Goal: Transaction & Acquisition: Subscribe to service/newsletter

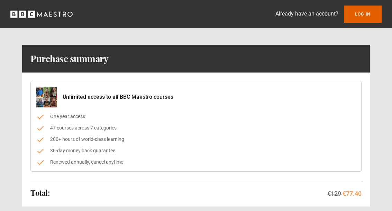
click at [365, 16] on link "Log In" at bounding box center [363, 14] width 38 height 17
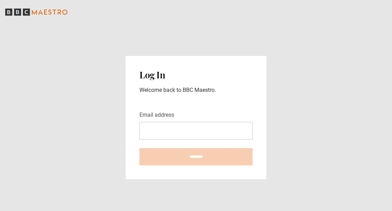
click at [200, 140] on input "Email address" at bounding box center [195, 131] width 113 height 18
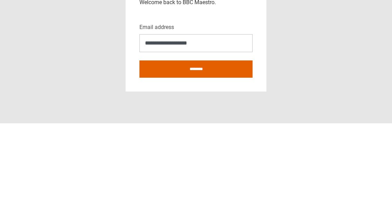
scroll to position [31, 0]
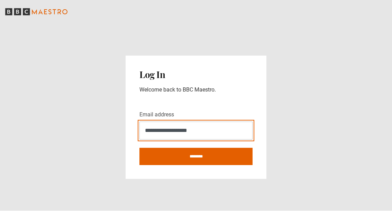
type input "**********"
click at [222, 148] on input "********" at bounding box center [195, 156] width 113 height 17
type input "**********"
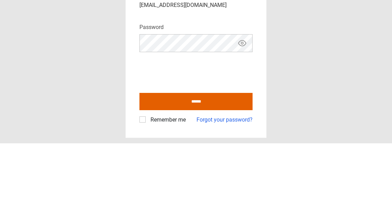
click at [247, 105] on button "Show password" at bounding box center [242, 111] width 12 height 12
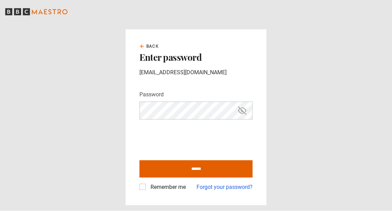
click at [148, 184] on label "Remember me" at bounding box center [167, 188] width 38 height 8
click at [193, 161] on input "******" at bounding box center [195, 169] width 113 height 17
type input "**********"
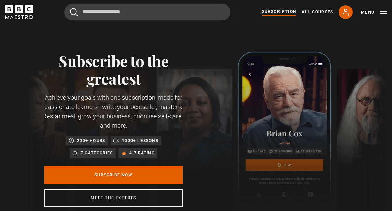
click at [152, 174] on link "Subscribe Now" at bounding box center [113, 175] width 138 height 17
click at [70, 173] on link "Subscribe Now" at bounding box center [113, 175] width 138 height 17
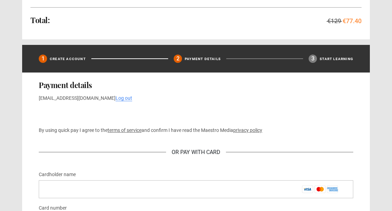
scroll to position [228, 0]
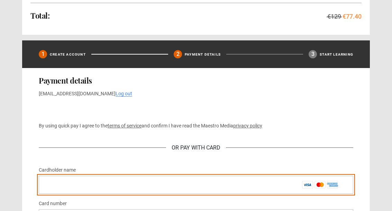
click at [182, 183] on input "Cardholder name *" at bounding box center [196, 185] width 314 height 18
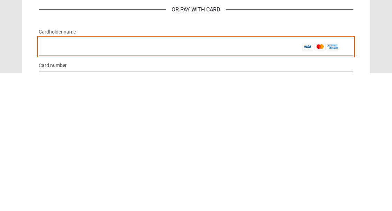
type input "**********"
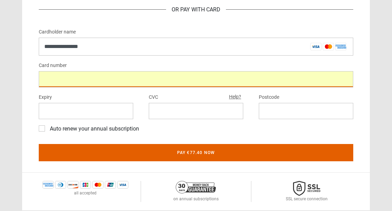
scroll to position [366, 0]
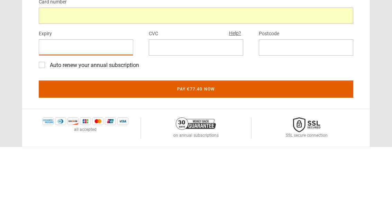
click at [209, 108] on iframe at bounding box center [195, 111] width 83 height 7
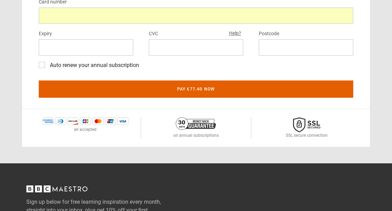
scroll to position [431, 0]
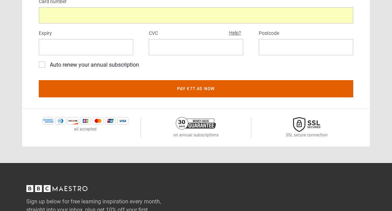
click at [220, 90] on button "Pay €77.40 now" at bounding box center [196, 88] width 314 height 17
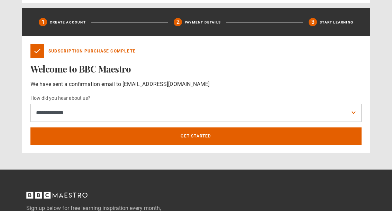
scroll to position [256, 0]
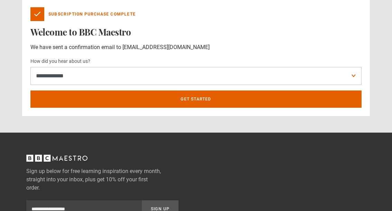
click at [191, 102] on link "Get Started" at bounding box center [195, 99] width 331 height 17
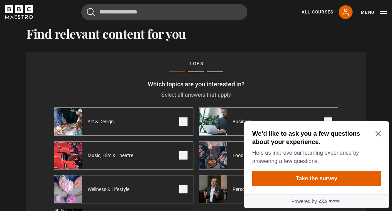
click at [378, 137] on icon "Close Maze Prompt" at bounding box center [378, 134] width 6 height 6
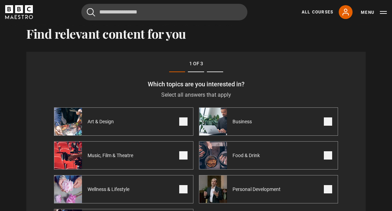
click at [187, 122] on span at bounding box center [183, 122] width 8 height 8
click at [327, 124] on span at bounding box center [328, 122] width 8 height 8
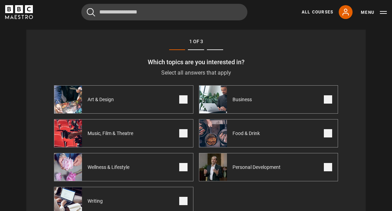
scroll to position [240, 0]
click at [330, 169] on span at bounding box center [328, 167] width 8 height 8
click at [183, 171] on span at bounding box center [183, 167] width 8 height 8
click at [188, 201] on label "Writing" at bounding box center [123, 201] width 139 height 28
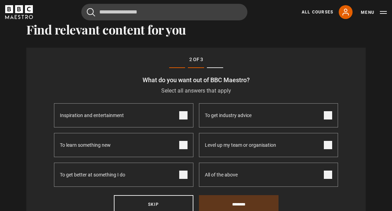
scroll to position [218, 0]
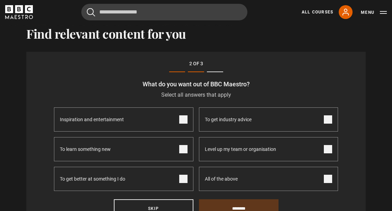
click at [182, 152] on span at bounding box center [183, 149] width 8 height 8
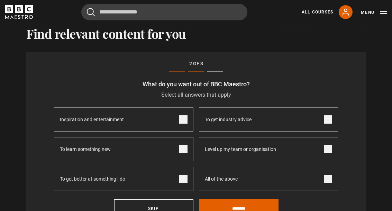
click at [189, 179] on label "To get better at something I do" at bounding box center [123, 179] width 139 height 24
click at [185, 116] on span at bounding box center [183, 120] width 8 height 8
click at [243, 211] on input "********" at bounding box center [239, 209] width 80 height 19
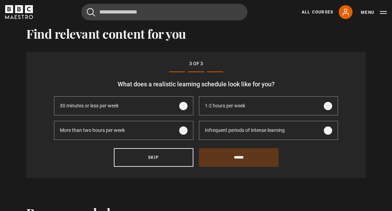
click at [332, 102] on label "1-2 hours per week" at bounding box center [268, 106] width 139 height 19
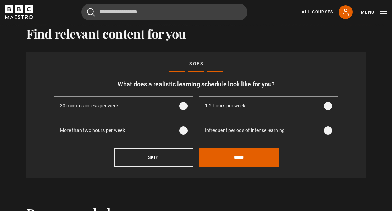
click at [233, 157] on input "******" at bounding box center [239, 157] width 80 height 19
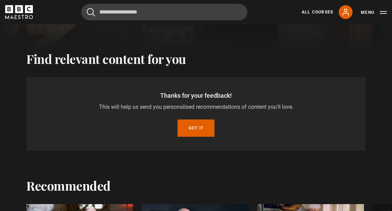
scroll to position [193, 0]
click at [194, 131] on button "Got it" at bounding box center [195, 128] width 37 height 17
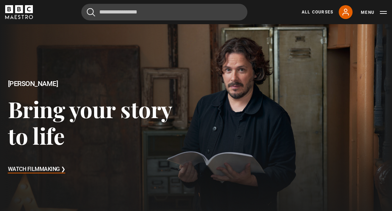
scroll to position [6, 0]
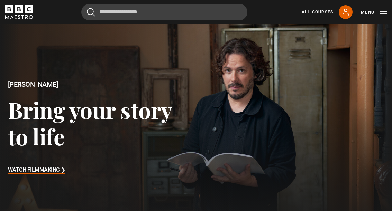
click at [320, 12] on link "All Courses" at bounding box center [317, 12] width 31 height 6
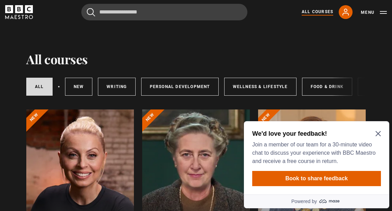
click at [197, 85] on link "Personal Development" at bounding box center [179, 87] width 77 height 18
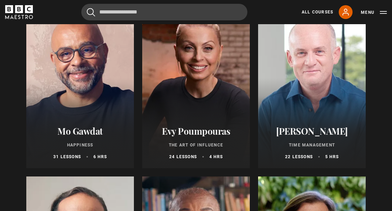
scroll to position [108, 0]
click at [324, 119] on div "Oliver Burkeman Time Management 22 lessons 5 hrs" at bounding box center [312, 142] width 108 height 51
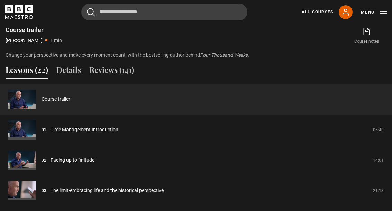
scroll to position [511, 0]
click at [118, 134] on link "Time Management Introduction" at bounding box center [85, 129] width 68 height 7
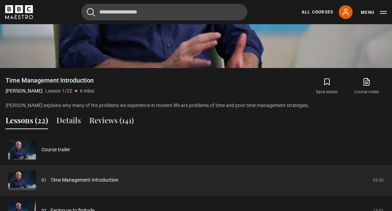
scroll to position [463, 0]
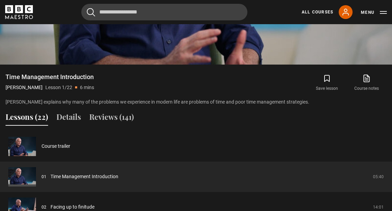
click at [328, 83] on icon "submit" at bounding box center [327, 79] width 8 height 8
click at [94, 211] on link "Facing up to finitude" at bounding box center [73, 207] width 44 height 7
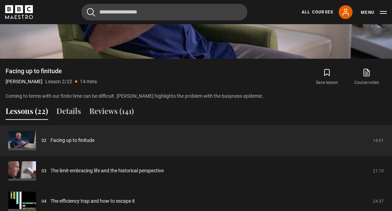
scroll to position [469, 0]
click at [94, 144] on link "Facing up to finitude" at bounding box center [73, 140] width 44 height 7
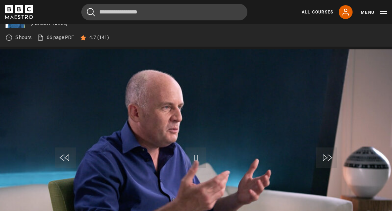
scroll to position [293, 0]
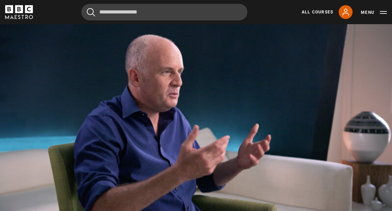
click at [276, 125] on video-js "Video Player is loading. Play Lesson Facing up to finitude 10s Skip Back 10 sec…" at bounding box center [196, 124] width 392 height 220
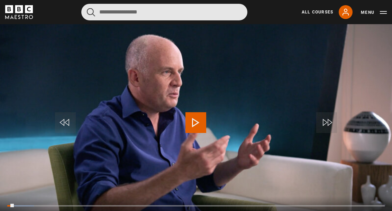
click at [137, 8] on input "Search" at bounding box center [164, 12] width 166 height 17
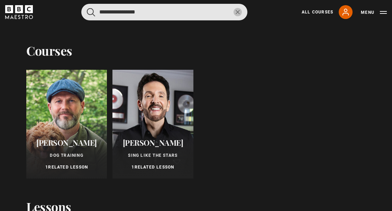
type input "**********"
click at [91, 12] on button "submit" at bounding box center [91, 12] width 8 height 9
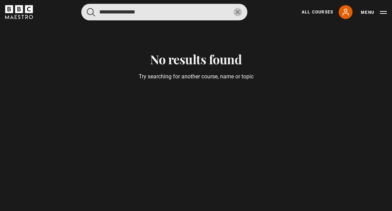
click at [195, 13] on input "**********" at bounding box center [164, 12] width 166 height 17
click at [91, 12] on button "submit" at bounding box center [91, 12] width 8 height 9
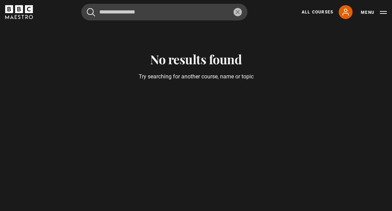
click at [389, 9] on div "**********" at bounding box center [196, 12] width 392 height 17
click at [373, 10] on button "Menu" at bounding box center [374, 12] width 26 height 7
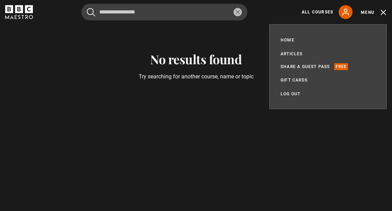
click at [296, 51] on link "Articles" at bounding box center [292, 54] width 22 height 7
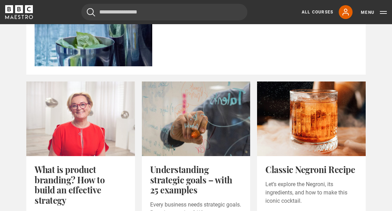
scroll to position [412, 0]
click at [319, 12] on link "All Courses" at bounding box center [317, 12] width 31 height 6
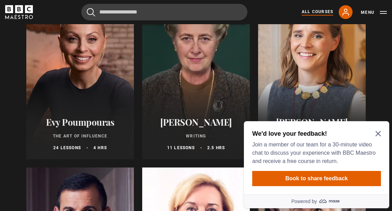
scroll to position [120, 0]
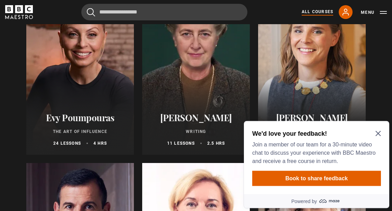
click at [374, 132] on h2 "We'd love your feedback!" at bounding box center [315, 133] width 126 height 8
click at [379, 132] on icon "Close Maze Prompt" at bounding box center [378, 134] width 6 height 6
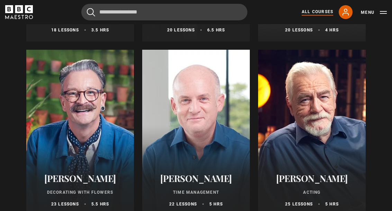
scroll to position [935, 0]
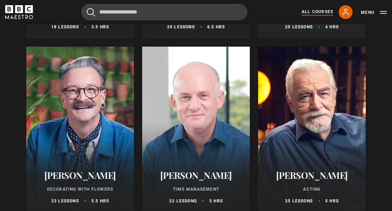
click at [209, 182] on div "Oliver Burkeman Time Management 22 lessons 5 hrs" at bounding box center [196, 187] width 108 height 51
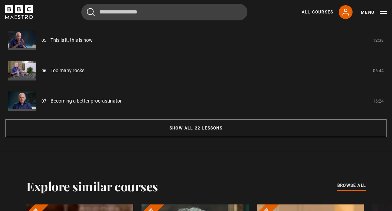
scroll to position [628, 0]
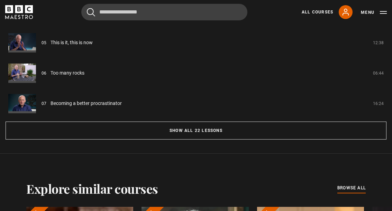
click at [313, 137] on button "Show all 22 lessons" at bounding box center [196, 131] width 381 height 18
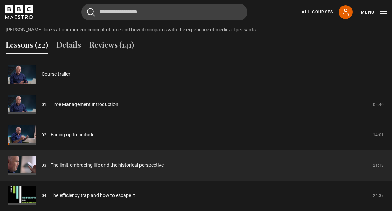
scroll to position [534, 0]
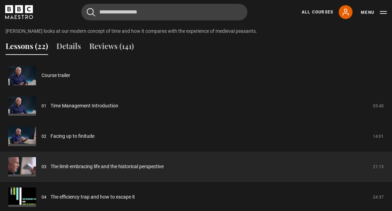
click at [118, 110] on link "Time Management Introduction" at bounding box center [85, 105] width 68 height 7
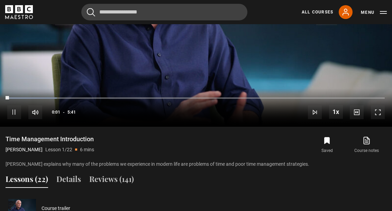
scroll to position [402, 0]
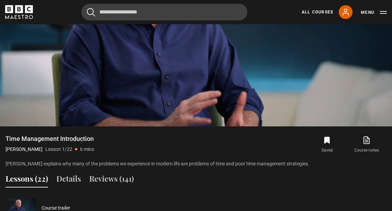
click at [365, 145] on icon at bounding box center [366, 140] width 9 height 8
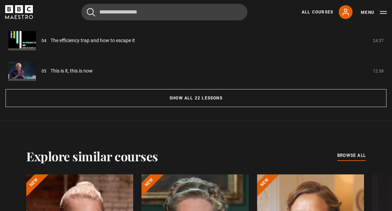
scroll to position [687, 0]
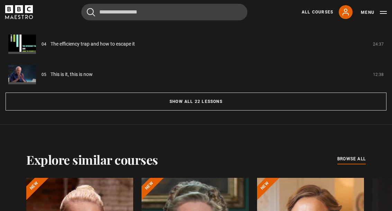
click at [191, 98] on div "Show all 22 lessons" at bounding box center [196, 102] width 381 height 24
click at [184, 111] on button "Show all 22 lessons" at bounding box center [196, 102] width 381 height 18
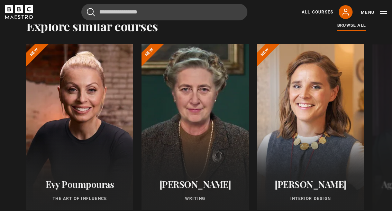
scroll to position [1336, 0]
